Goal: Check status: Check status

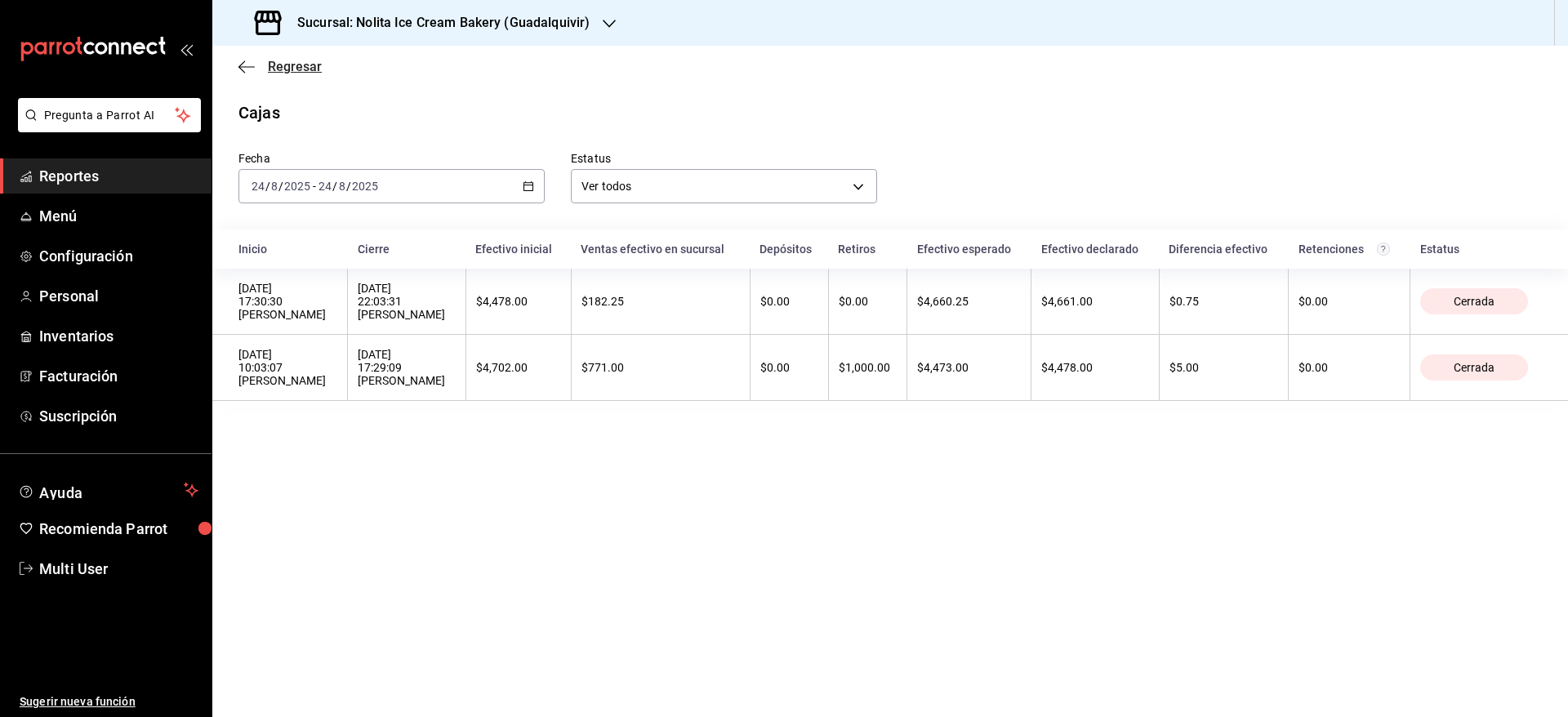
click at [291, 62] on span "Regresar" at bounding box center [294, 66] width 54 height 15
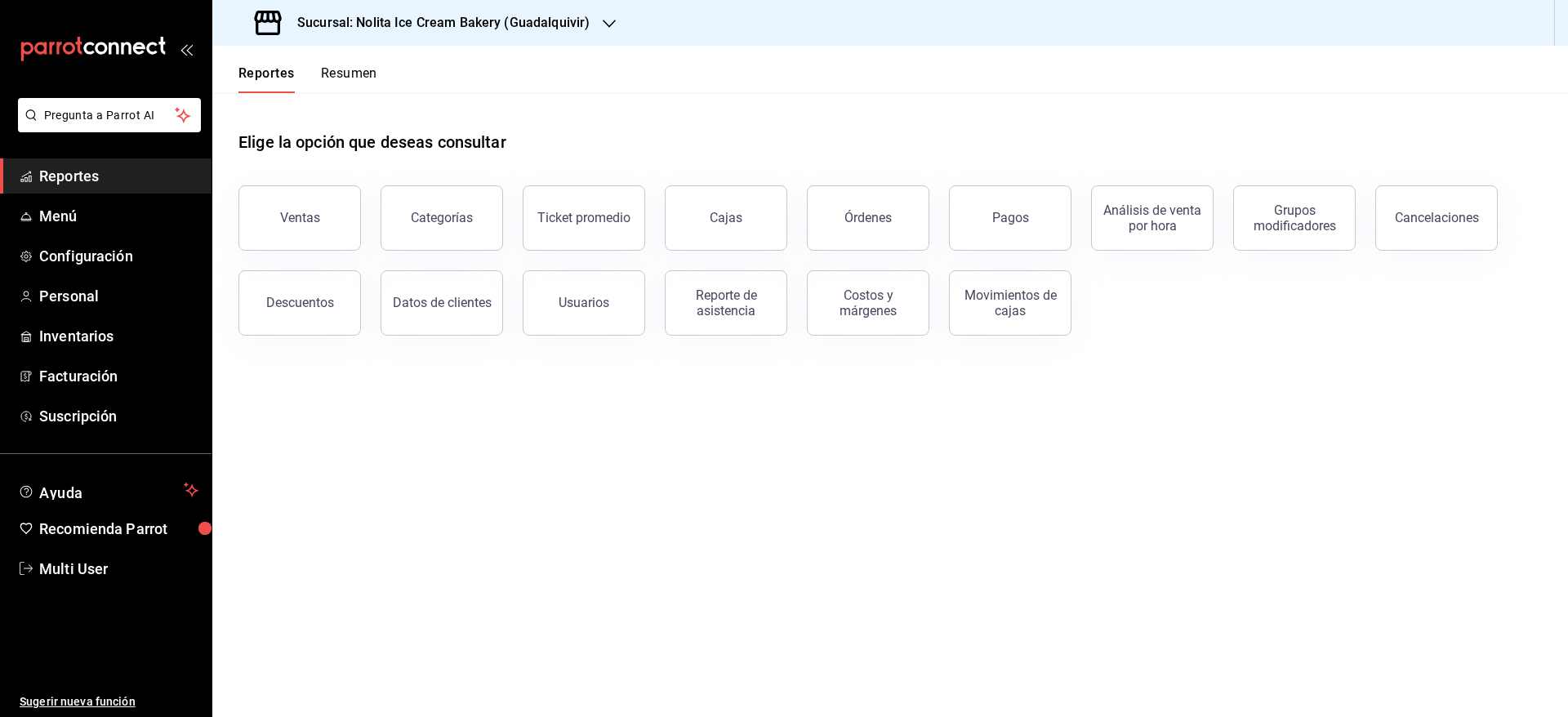
click at [348, 67] on button "Resumen" at bounding box center [349, 79] width 57 height 28
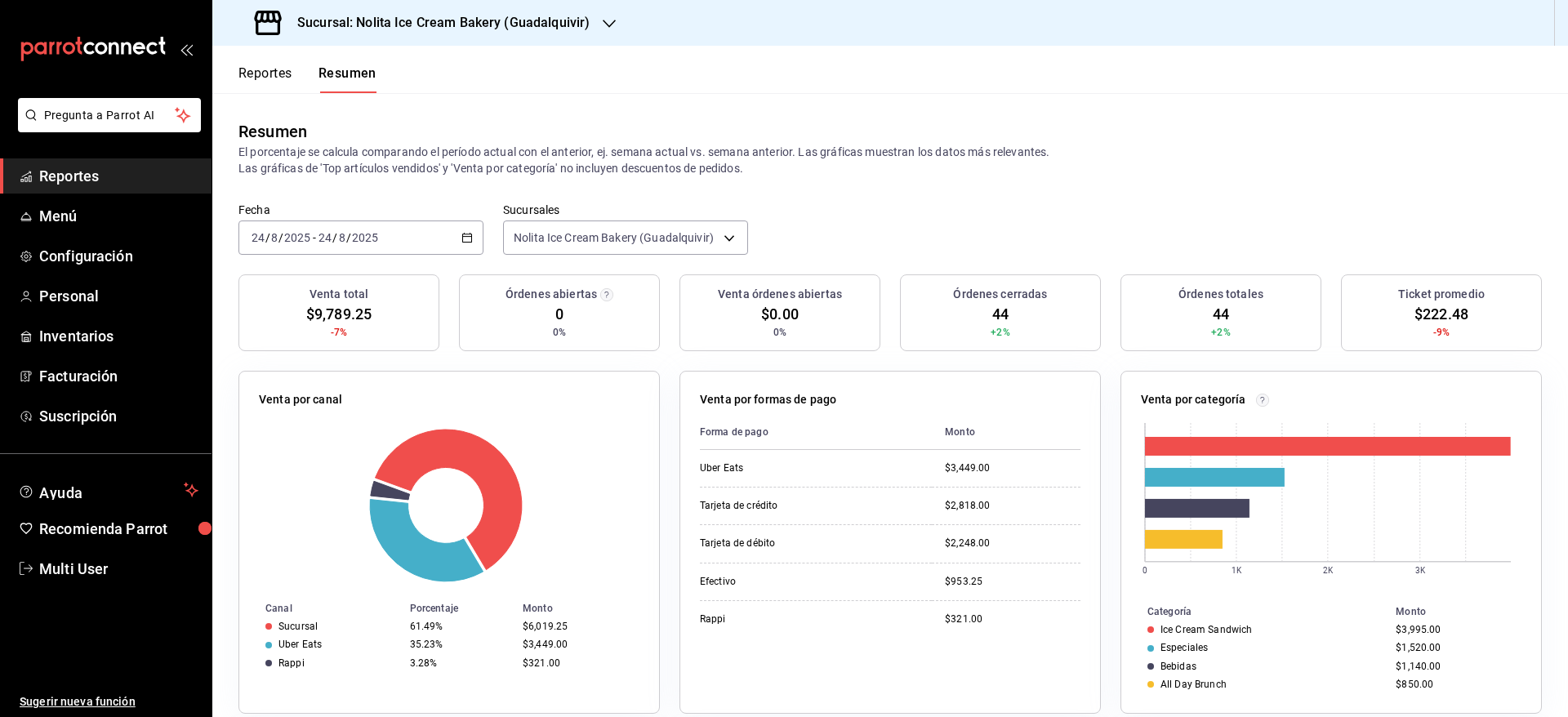
click at [416, 24] on h3 "Sucursal: Nolita Ice Cream Bakery (Guadalquivir)" at bounding box center [436, 23] width 305 height 19
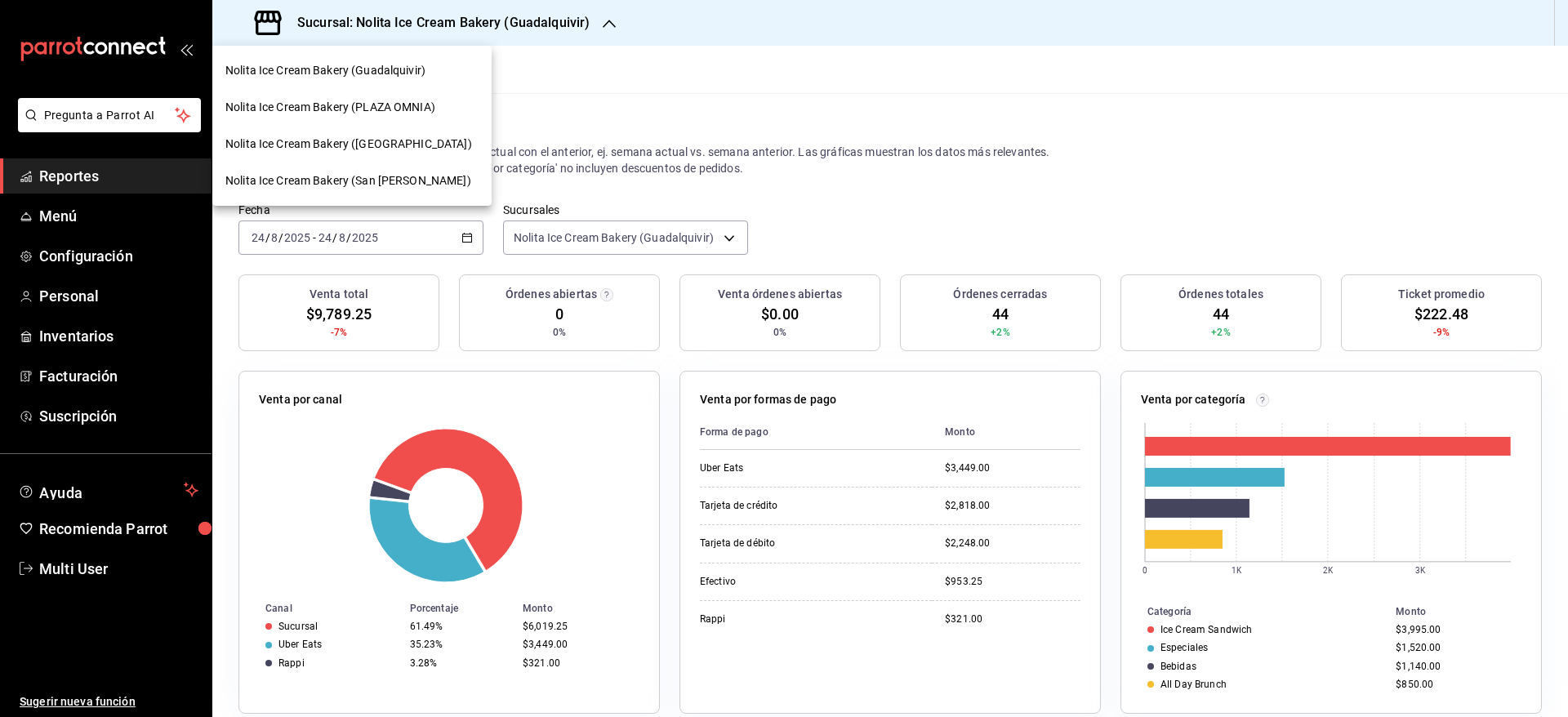
click at [391, 186] on span "Nolita Ice Cream Bakery (San [PERSON_NAME])" at bounding box center [347, 181] width 245 height 17
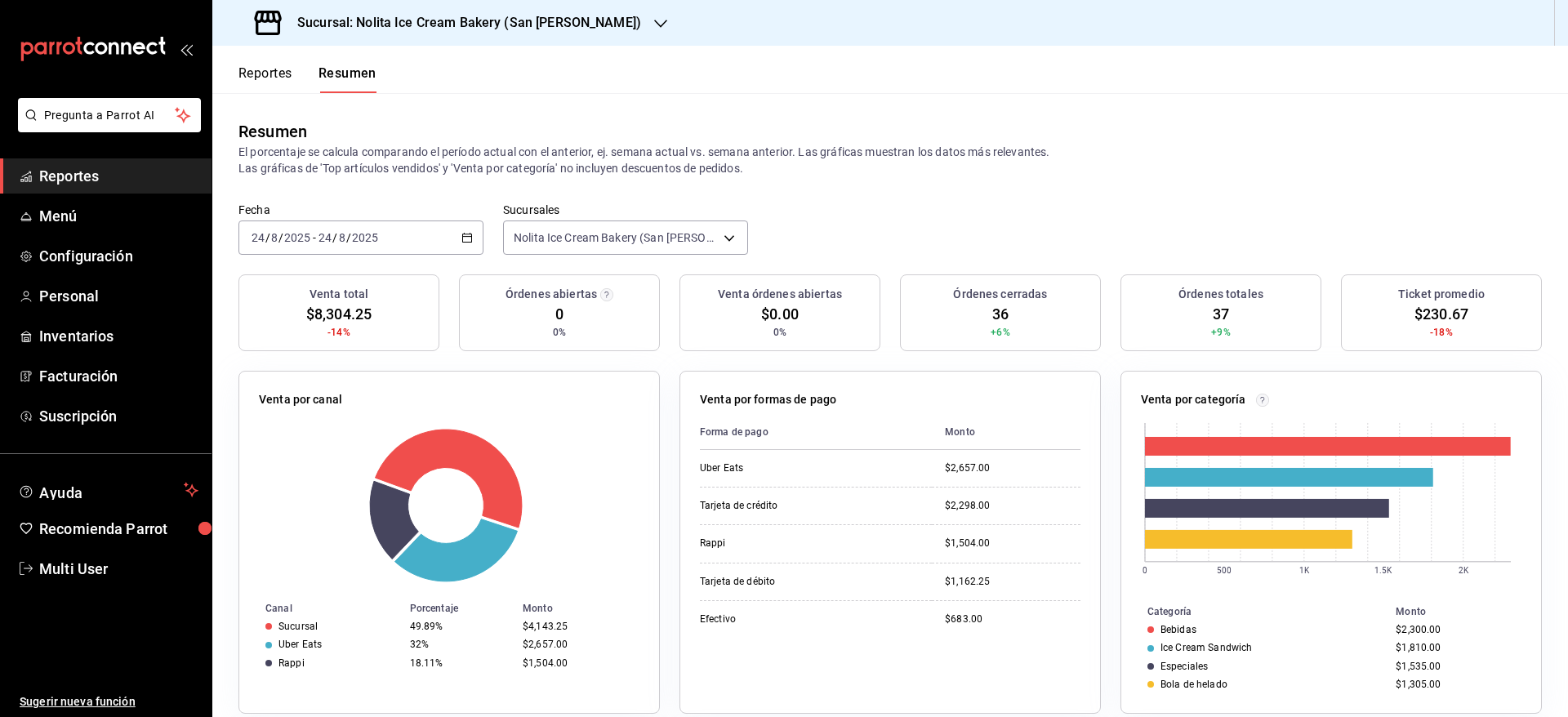
click at [344, 241] on input "8" at bounding box center [341, 238] width 8 height 13
click at [312, 285] on span "Hoy" at bounding box center [316, 287] width 127 height 17
